Goal: Transaction & Acquisition: Obtain resource

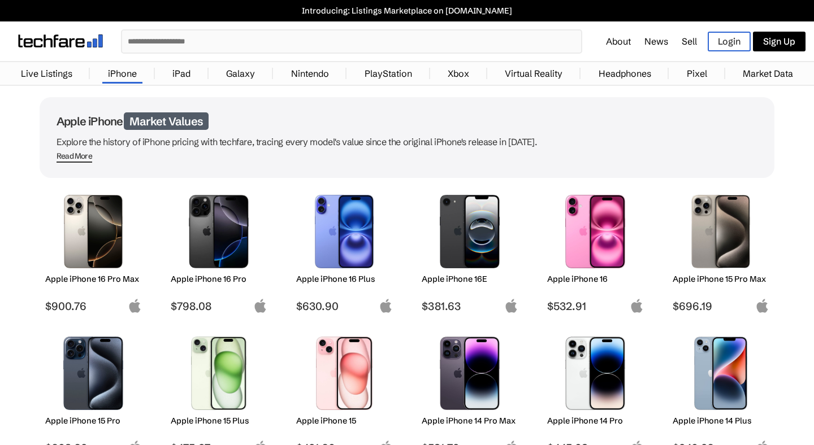
click at [188, 73] on link "iPad" at bounding box center [181, 73] width 29 height 23
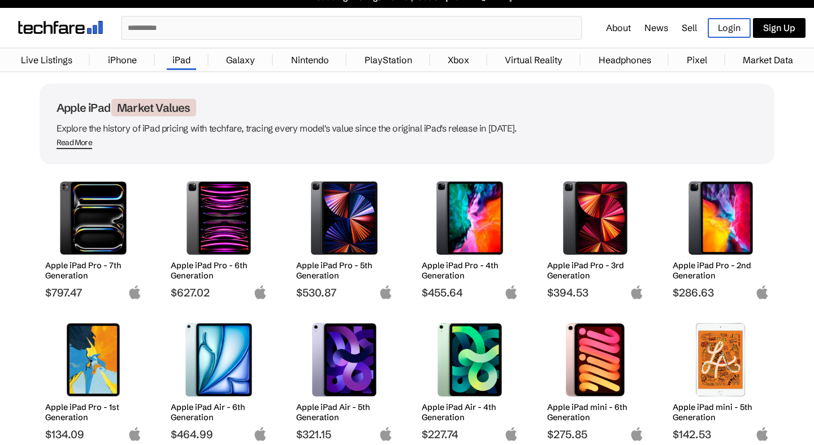
scroll to position [15, 0]
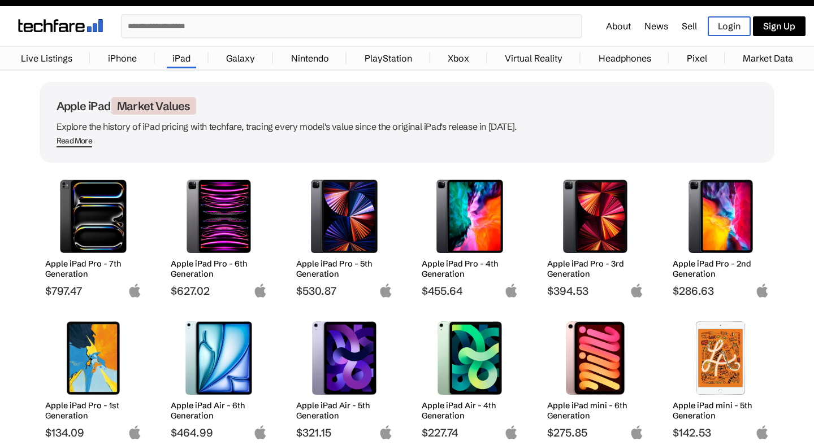
click at [321, 269] on h2 "Apple iPad Pro - 5th Generation" at bounding box center [344, 269] width 97 height 20
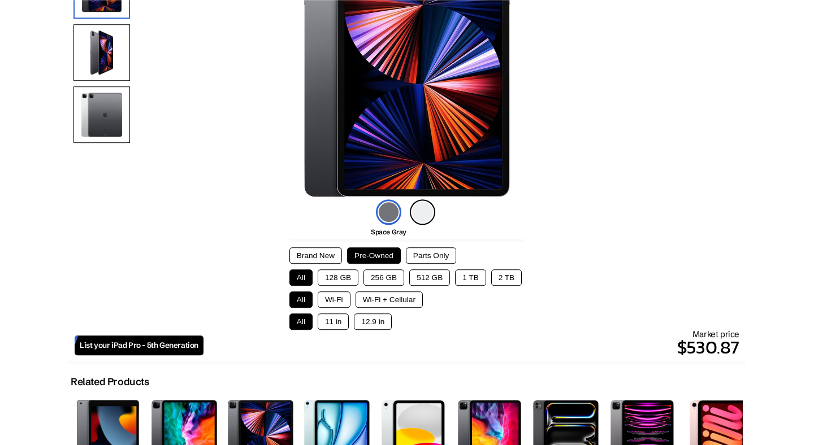
scroll to position [154, 0]
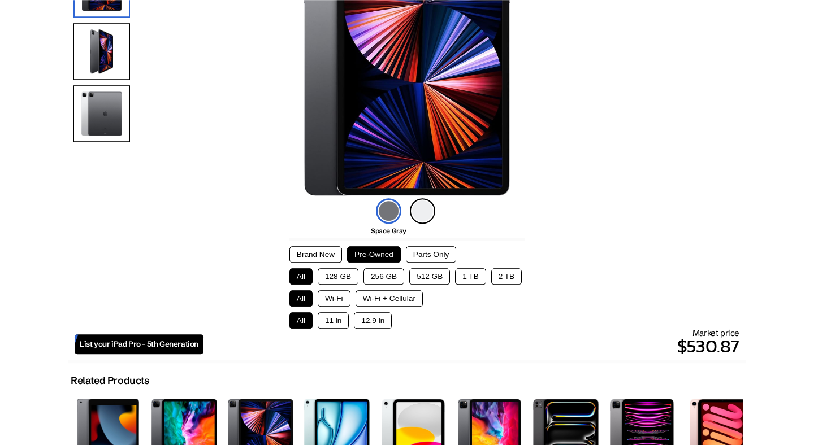
click at [366, 315] on div "Brand New Pre-Owned Parts Only All 128 GB 256 GB 512 GB 1 TB 2 TB All Wi-Fi Wi-…" at bounding box center [406, 287] width 235 height 83
click at [367, 323] on button "12.9 in" at bounding box center [373, 321] width 38 height 16
click at [338, 282] on button "128 GB" at bounding box center [338, 277] width 41 height 16
click at [308, 258] on button "Brand New" at bounding box center [315, 254] width 53 height 16
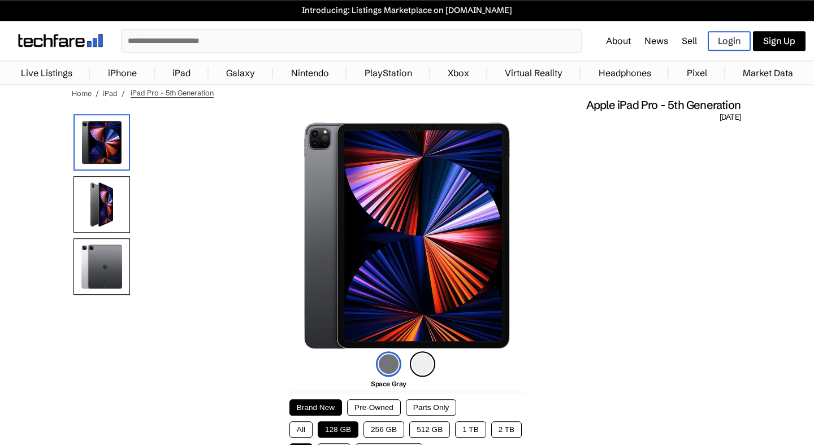
scroll to position [0, 0]
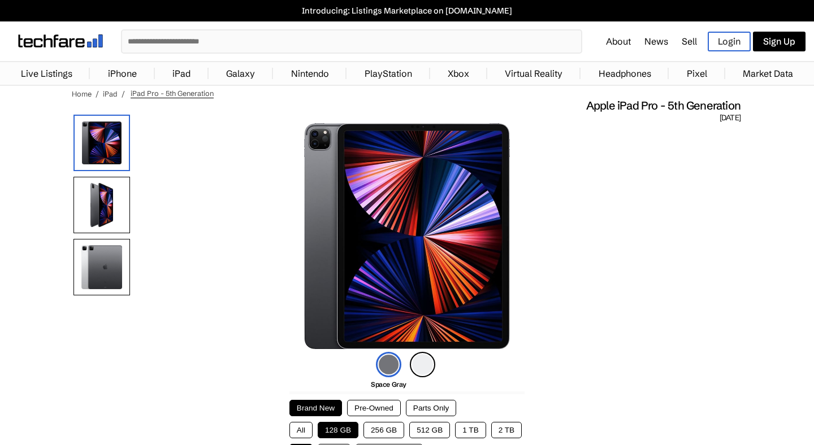
click at [98, 203] on img at bounding box center [101, 205] width 57 height 57
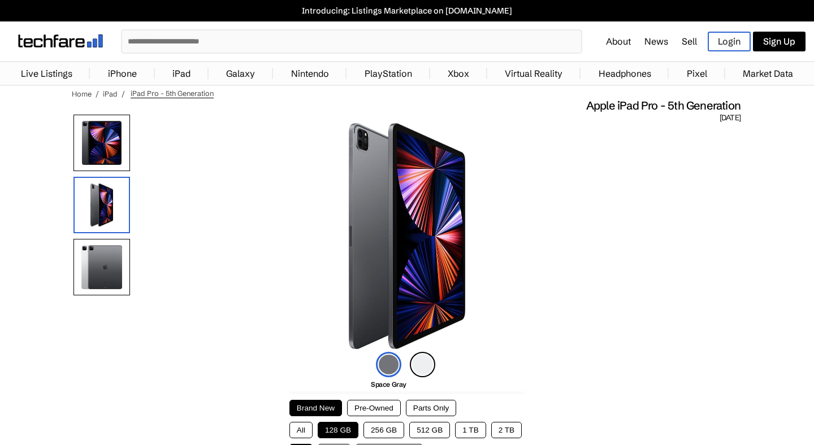
click at [96, 269] on img at bounding box center [101, 267] width 57 height 57
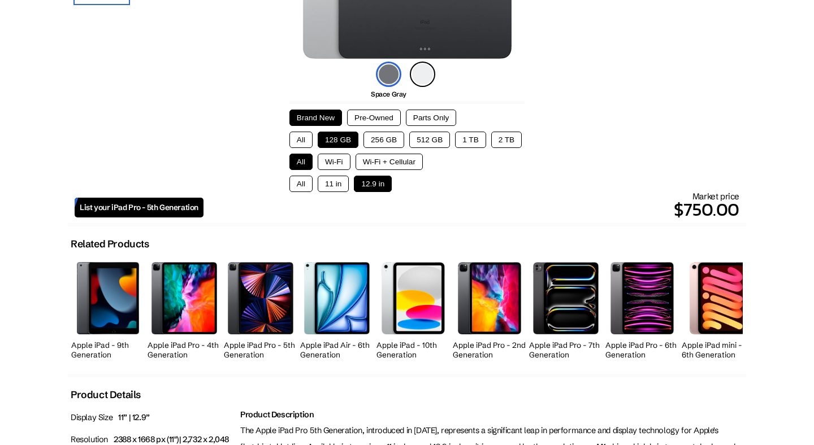
scroll to position [287, 0]
